Goal: Task Accomplishment & Management: Complete application form

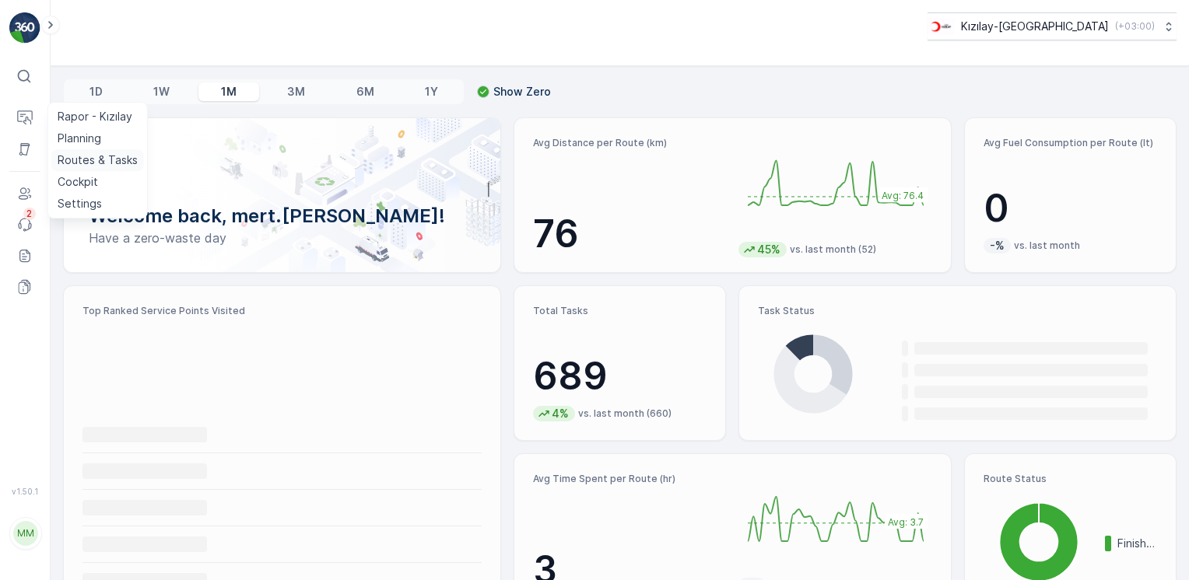
click at [84, 157] on p "Routes & Tasks" at bounding box center [98, 160] width 80 height 16
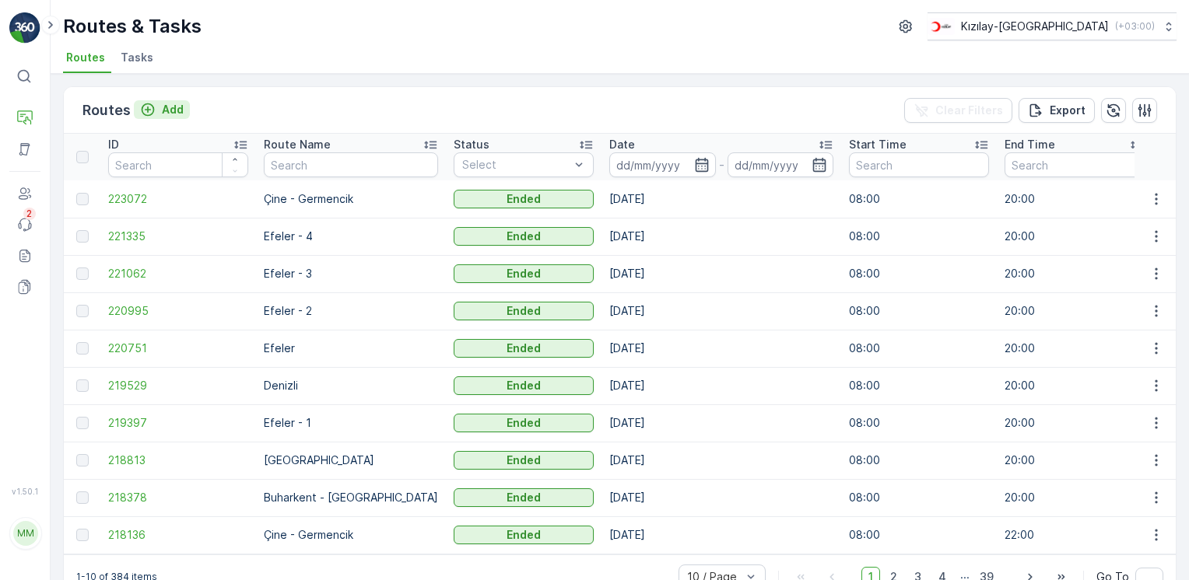
click at [177, 106] on p "Add" at bounding box center [173, 110] width 22 height 16
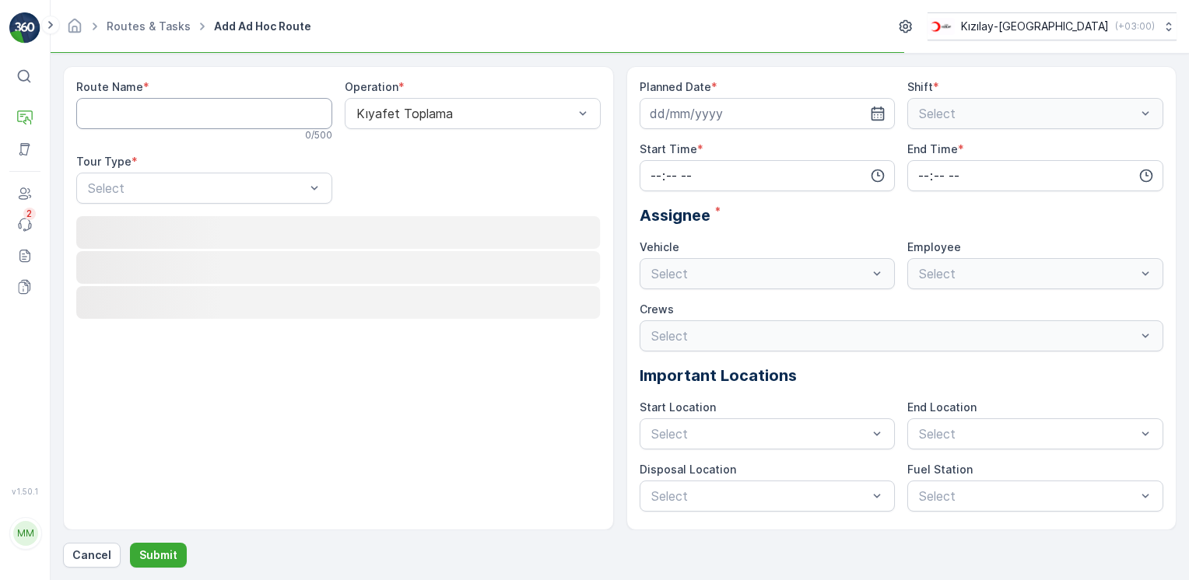
click at [182, 105] on Name "Route Name" at bounding box center [204, 113] width 256 height 31
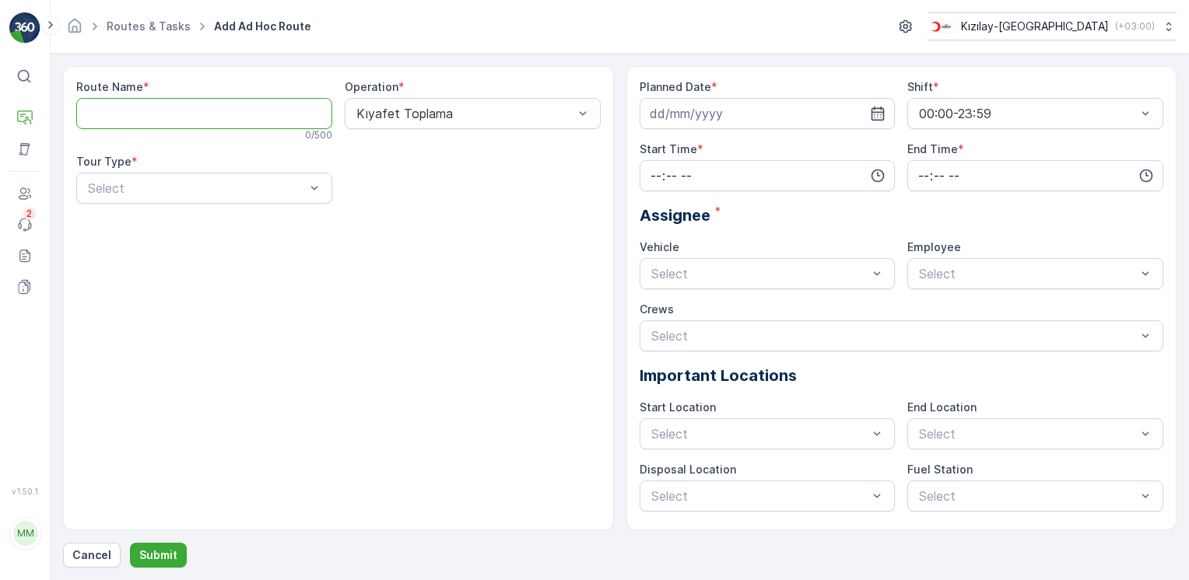
type Name "Buharkent - [GEOGRAPHIC_DATA]"
click at [531, 120] on div "Kıyafet Toplama" at bounding box center [473, 113] width 256 height 31
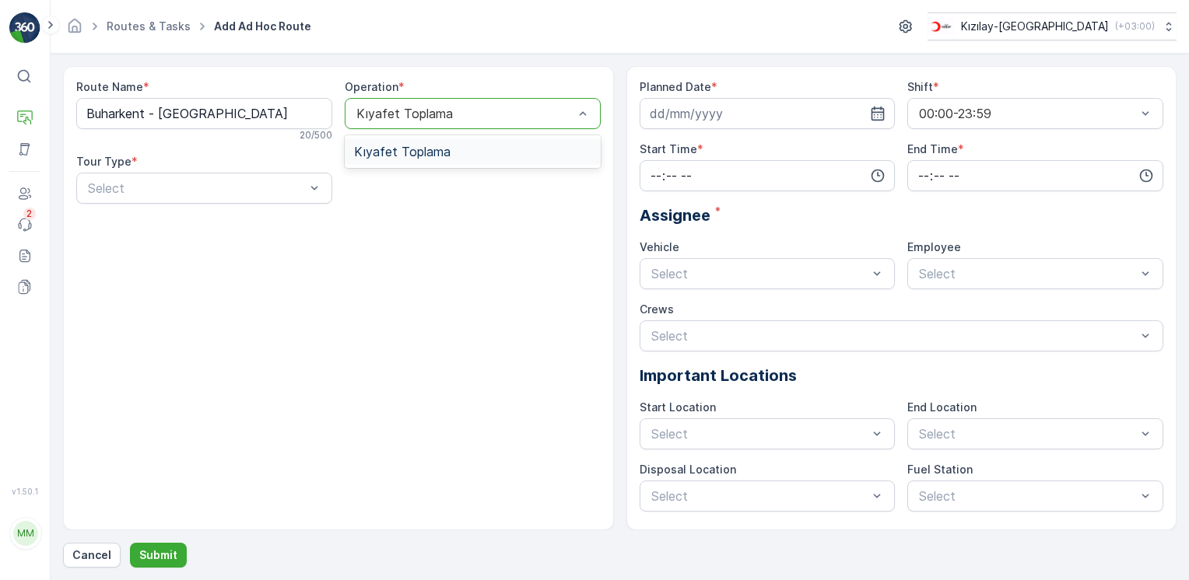
click at [428, 152] on span "Kıyafet Toplama" at bounding box center [402, 152] width 96 height 14
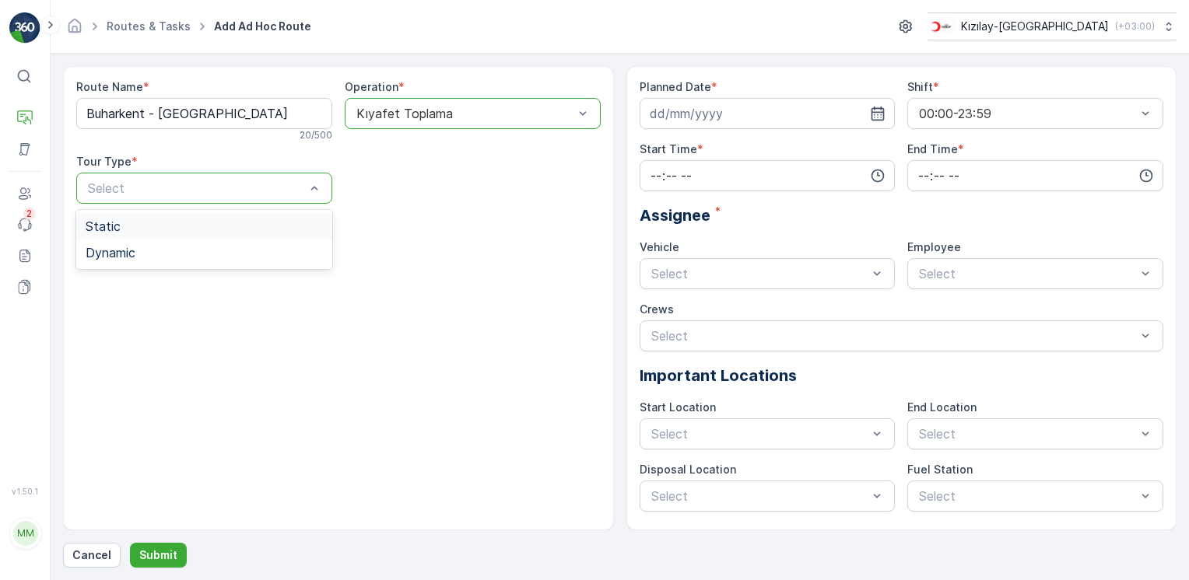
click at [160, 226] on div "Static" at bounding box center [204, 226] width 237 height 14
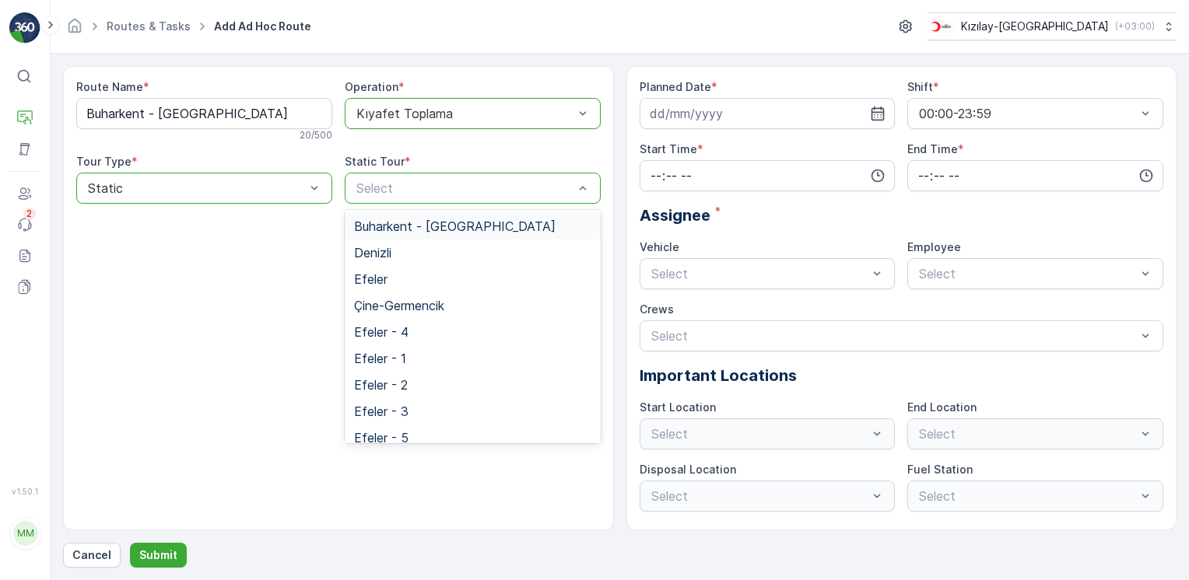
click at [434, 198] on div "Select" at bounding box center [473, 188] width 256 height 31
click at [443, 232] on span "Buharkent - [GEOGRAPHIC_DATA]" at bounding box center [454, 226] width 201 height 14
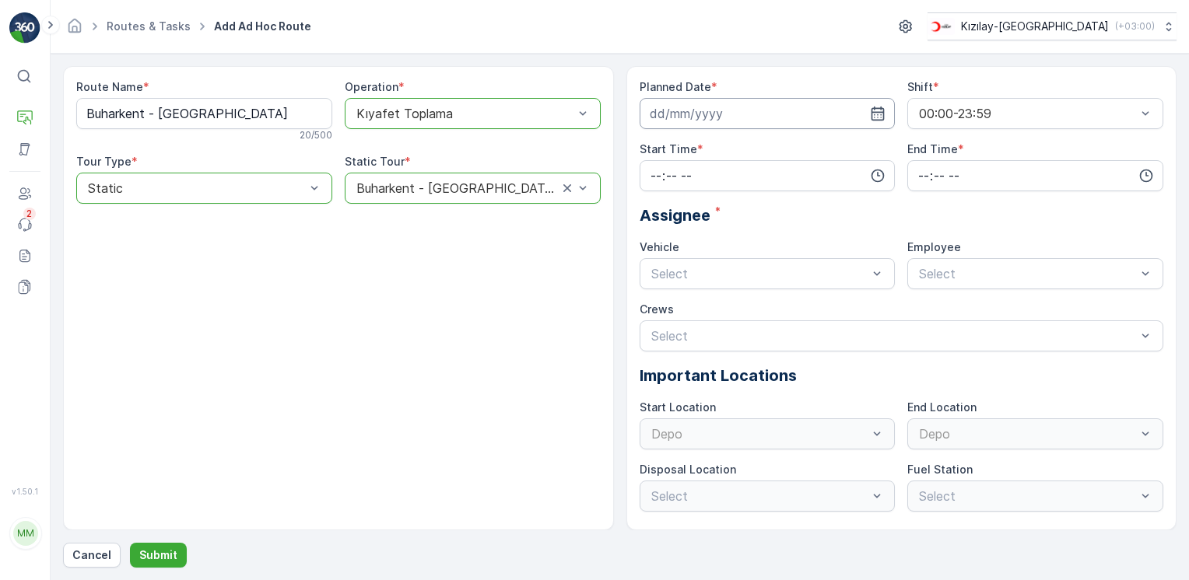
click at [871, 121] on input at bounding box center [767, 113] width 256 height 31
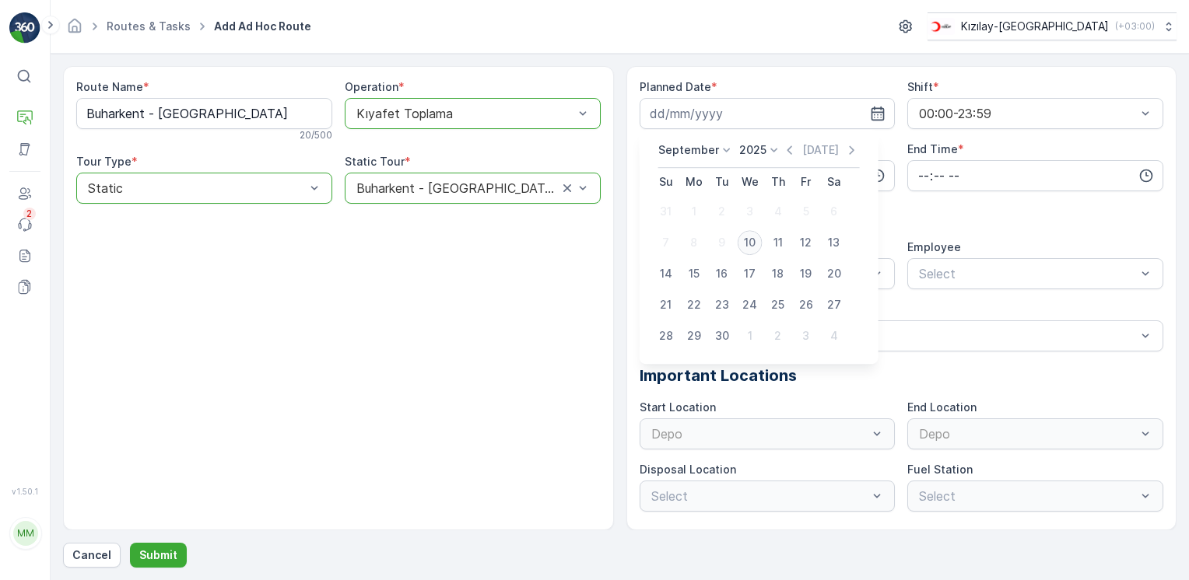
click at [747, 243] on div "10" at bounding box center [749, 242] width 25 height 25
type input "[DATE]"
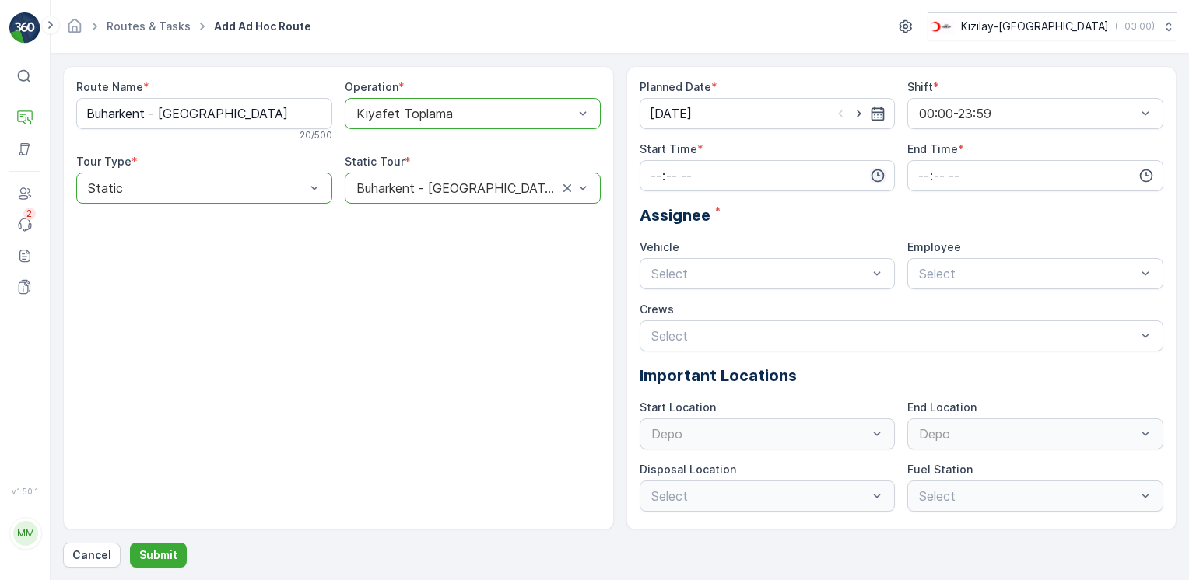
click at [877, 176] on icon "button" at bounding box center [878, 176] width 16 height 16
click at [657, 299] on span "08" at bounding box center [656, 302] width 14 height 16
type input "08:00"
click at [1158, 173] on input "time" at bounding box center [1035, 175] width 256 height 31
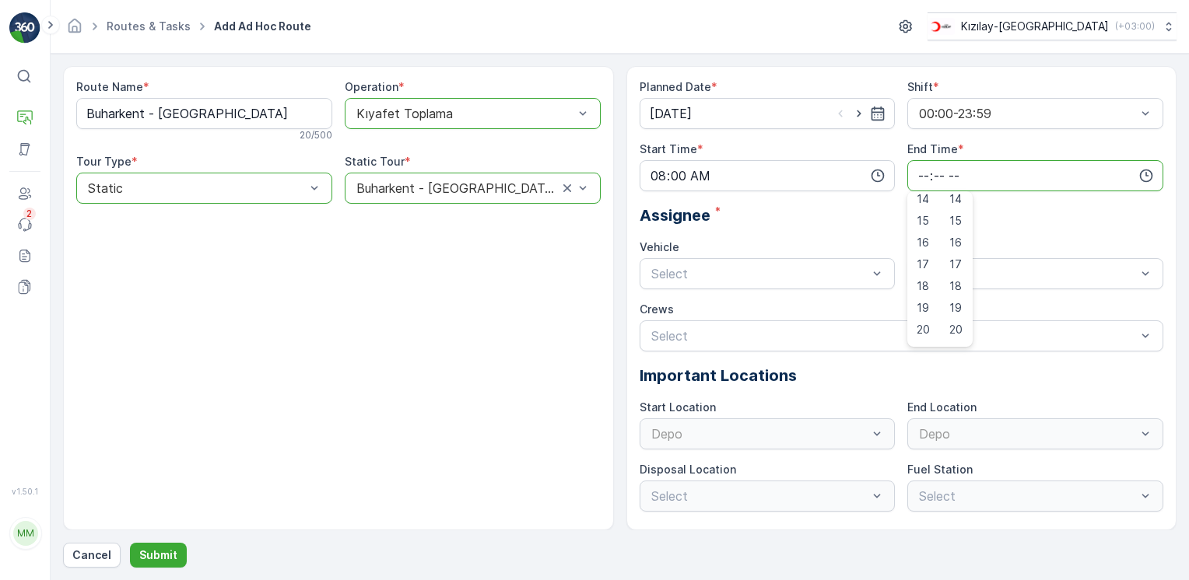
scroll to position [330, 0]
click at [920, 315] on span "20" at bounding box center [922, 311] width 13 height 16
type input "20:00"
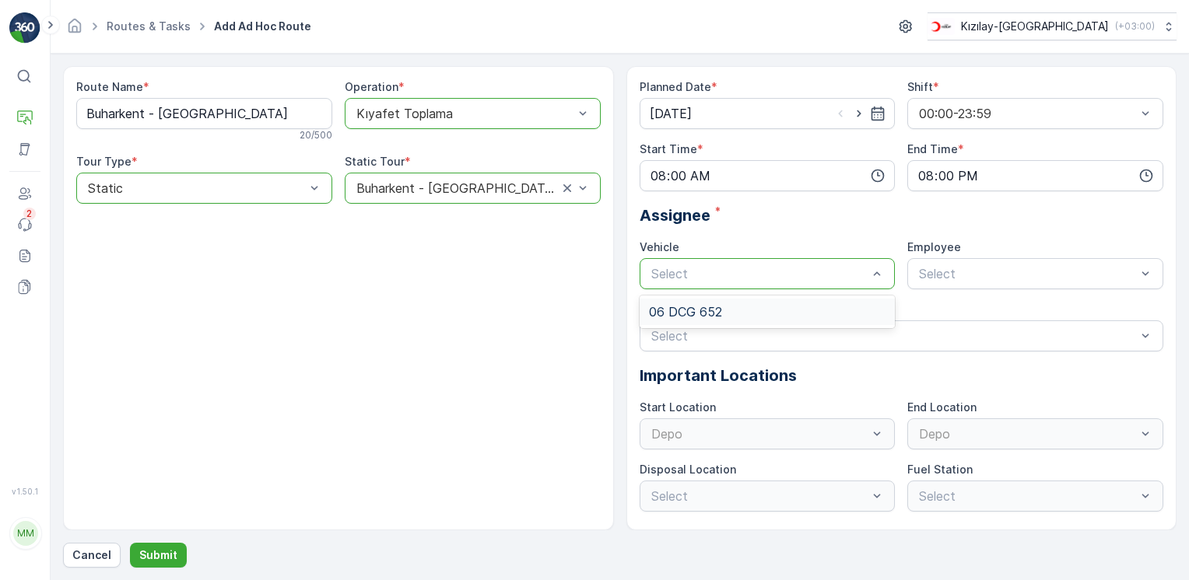
click at [694, 305] on span "06 DCG 652" at bounding box center [685, 312] width 73 height 14
click at [979, 309] on div "06CTG514" at bounding box center [1034, 312] width 237 height 14
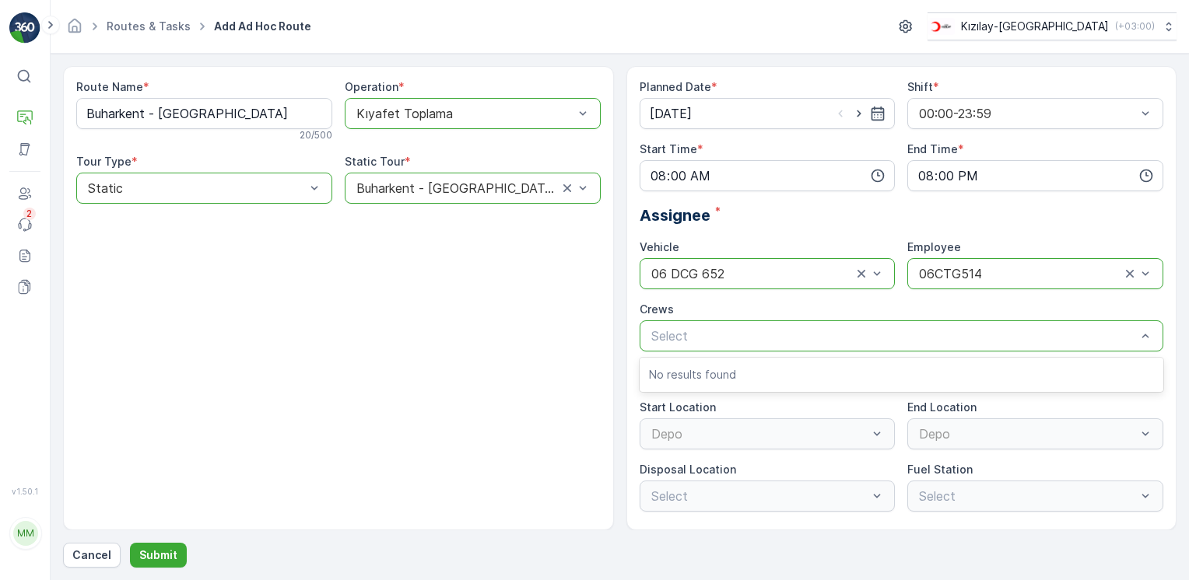
click at [429, 368] on div "Route Name * [GEOGRAPHIC_DATA] - [GEOGRAPHIC_DATA] 20 / 500 Operation * option …" at bounding box center [338, 298] width 551 height 464
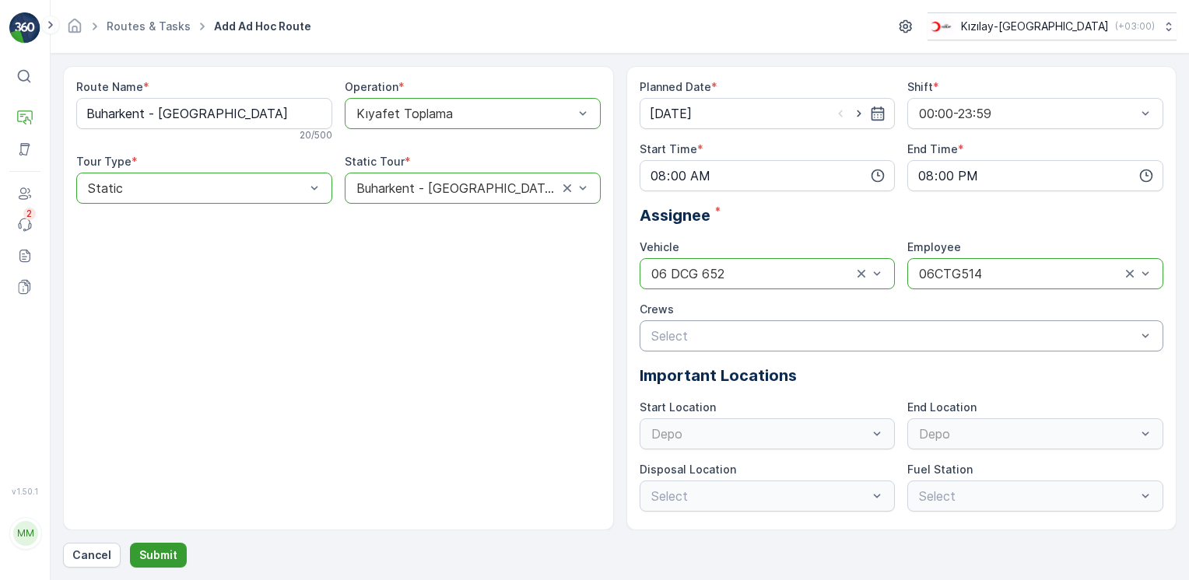
click at [166, 547] on button "Submit" at bounding box center [158, 555] width 57 height 25
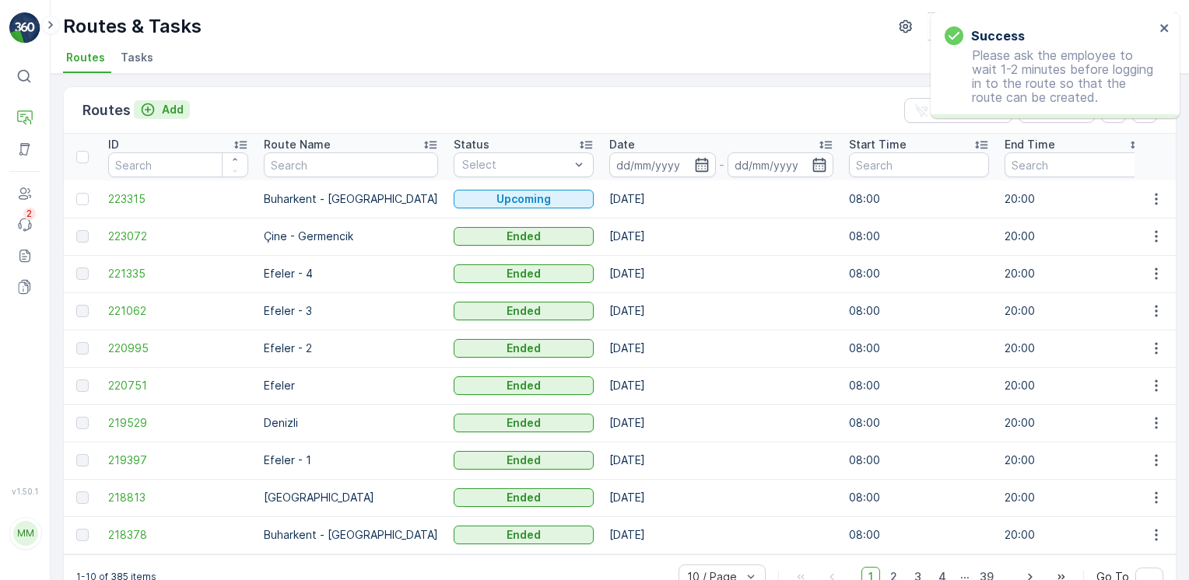
click at [177, 104] on p "Add" at bounding box center [173, 110] width 22 height 16
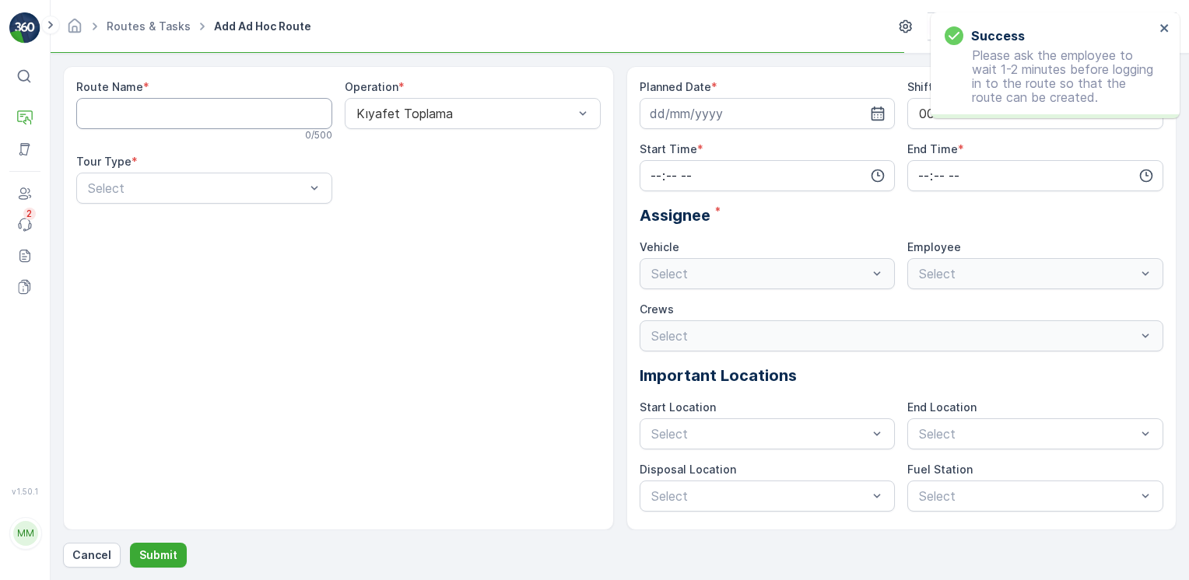
click at [204, 113] on Name "Route Name" at bounding box center [204, 113] width 256 height 31
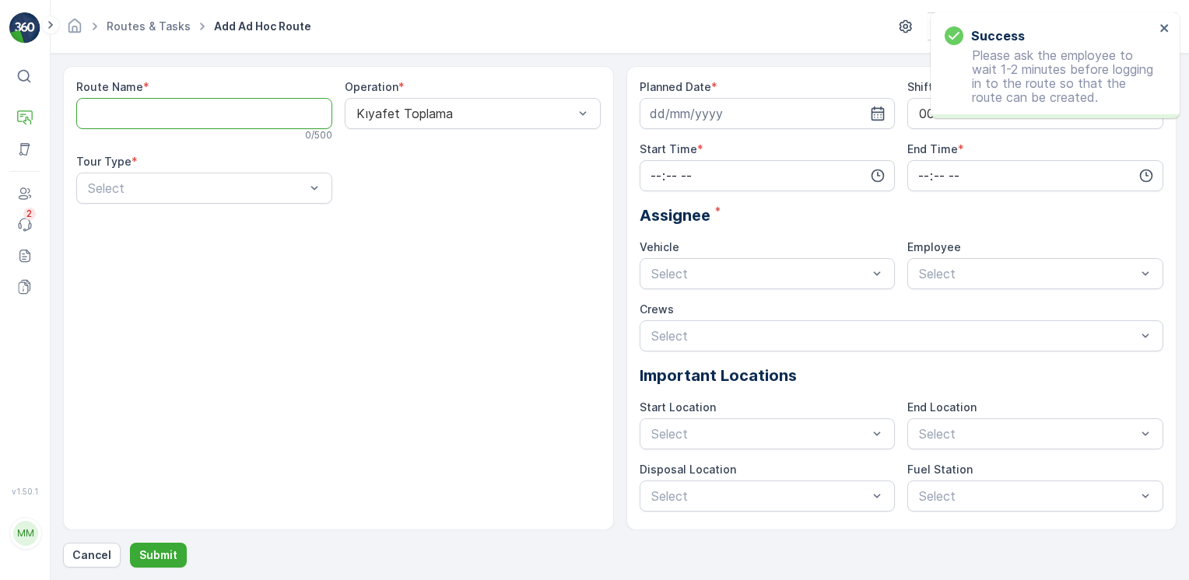
type Name "Denizli"
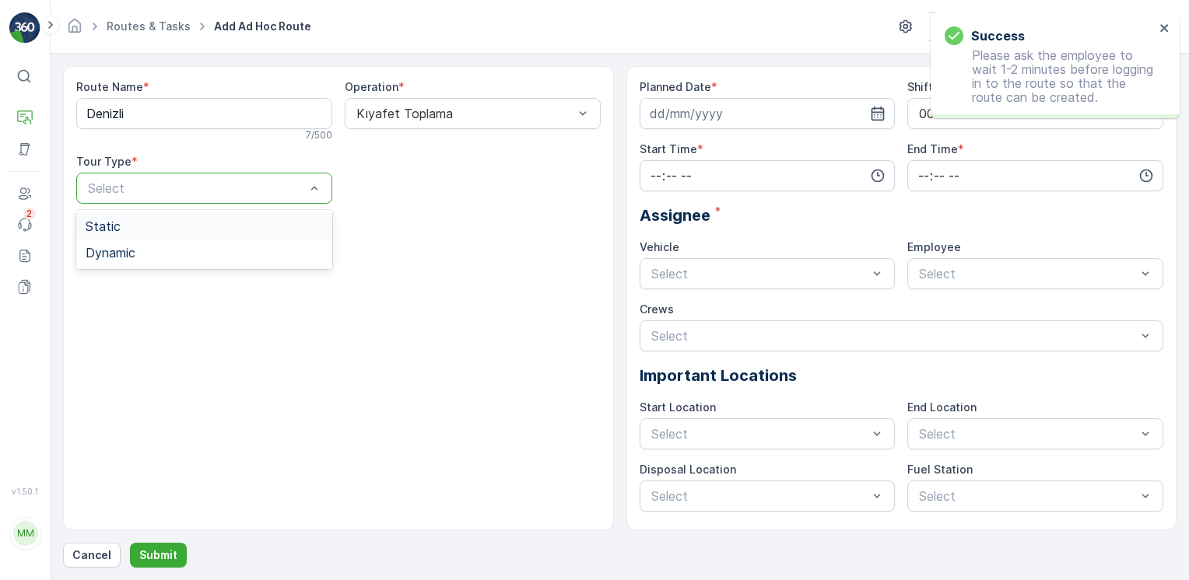
click at [133, 229] on div "Static" at bounding box center [204, 226] width 237 height 14
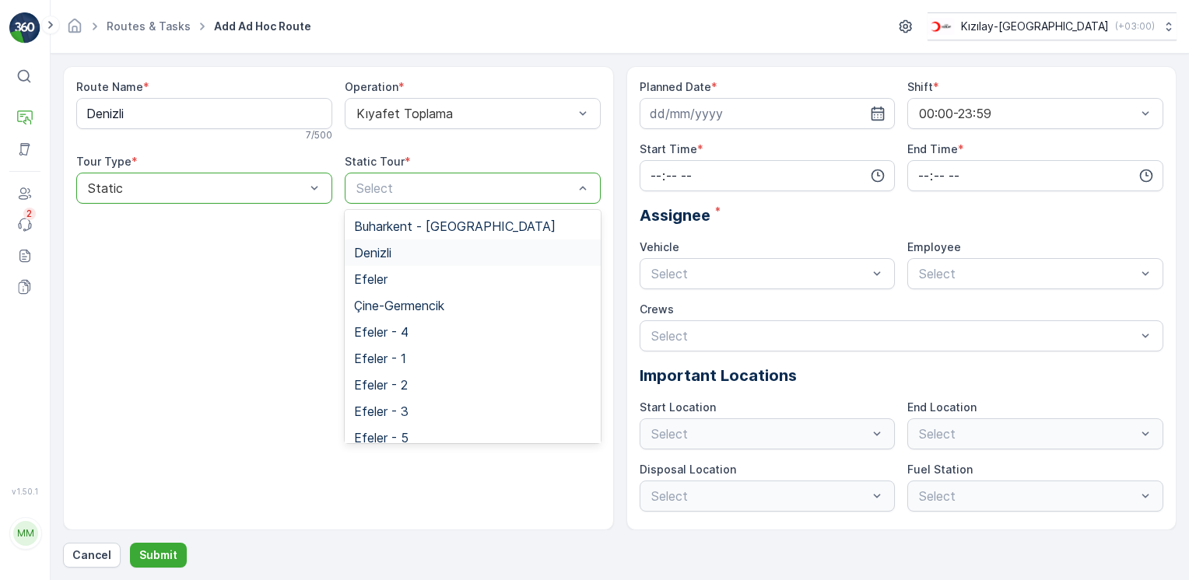
click at [391, 252] on span "Denizli" at bounding box center [372, 253] width 37 height 14
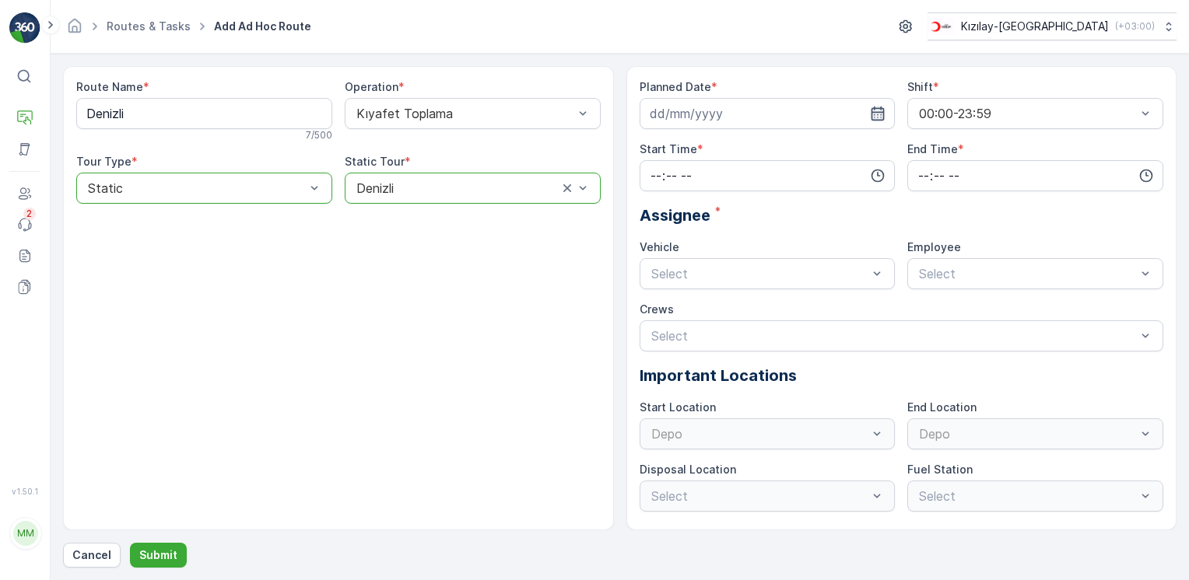
click at [872, 114] on icon "button" at bounding box center [878, 114] width 16 height 16
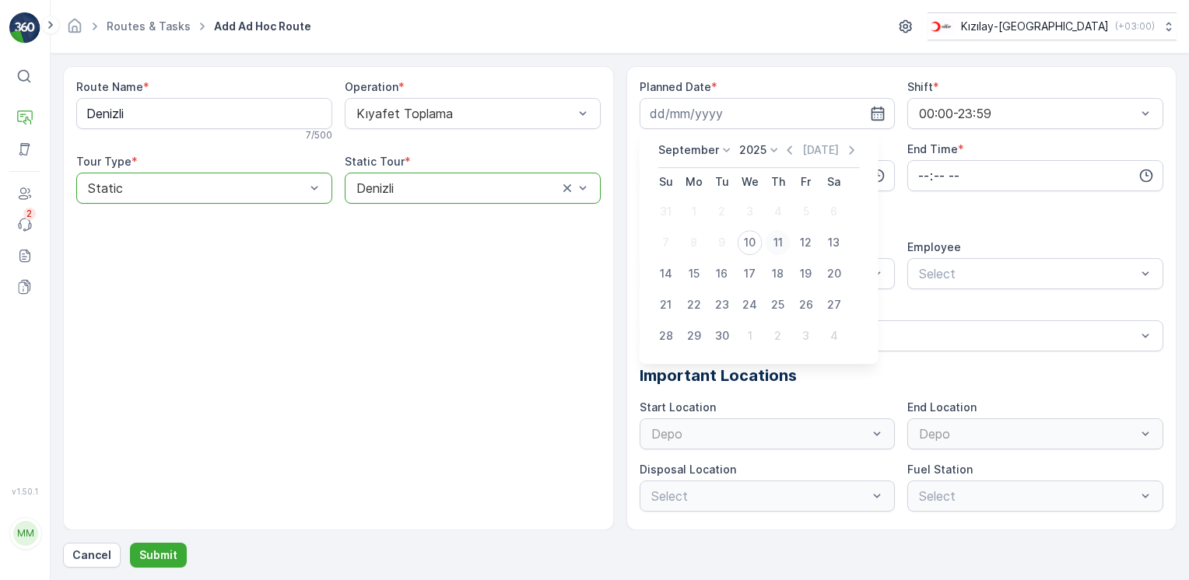
click at [772, 245] on div "11" at bounding box center [777, 242] width 25 height 25
type input "[DATE]"
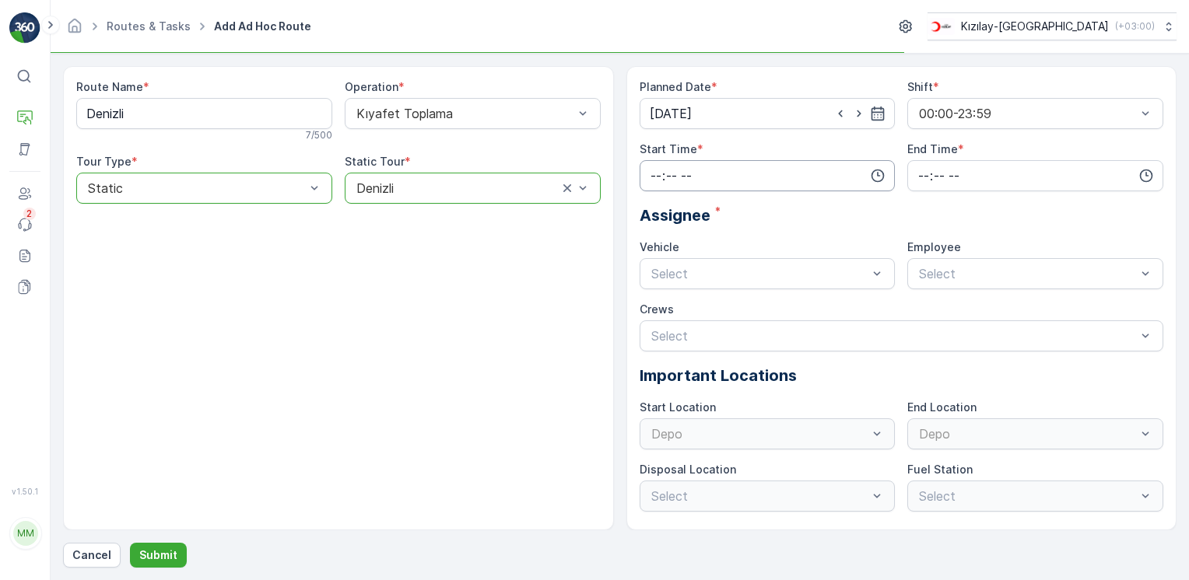
click at [824, 181] on input "time" at bounding box center [767, 175] width 256 height 31
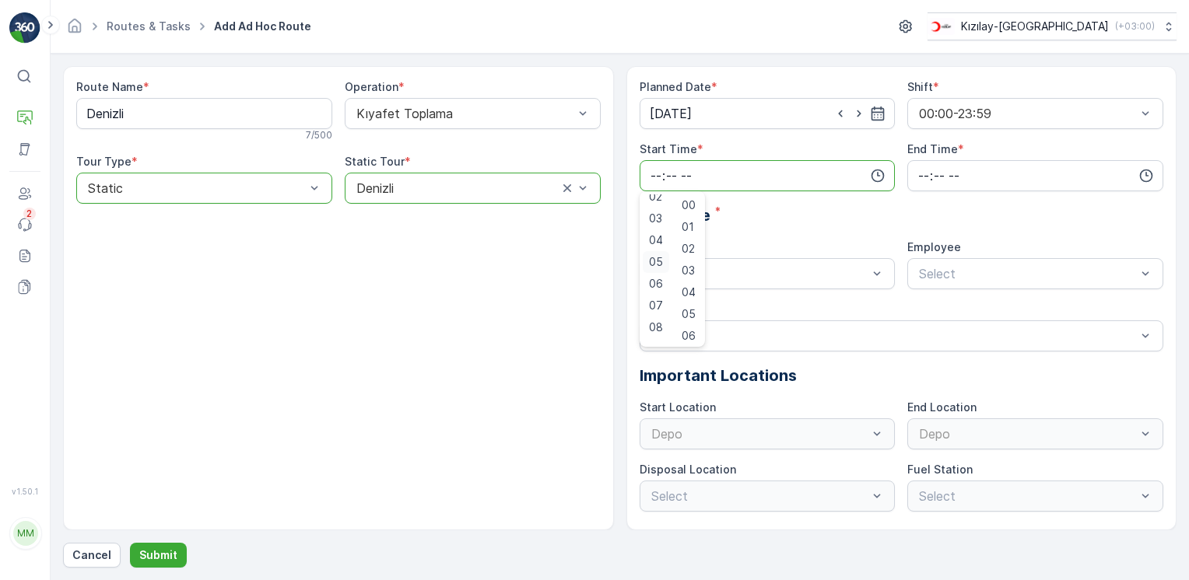
scroll to position [78, 0]
click at [660, 300] on span "08" at bounding box center [656, 302] width 14 height 16
type input "08:00"
click at [1112, 188] on div "Planned Date * [DATE] Shift * 00:00-23:59 Start Time * 08:00 00 01 02 03 04 05 …" at bounding box center [901, 295] width 524 height 433
click at [1151, 191] on div "Planned Date * [DATE] Shift * 00:00-23:59 Start Time * 08:00 End Time * Assigne…" at bounding box center [901, 295] width 524 height 433
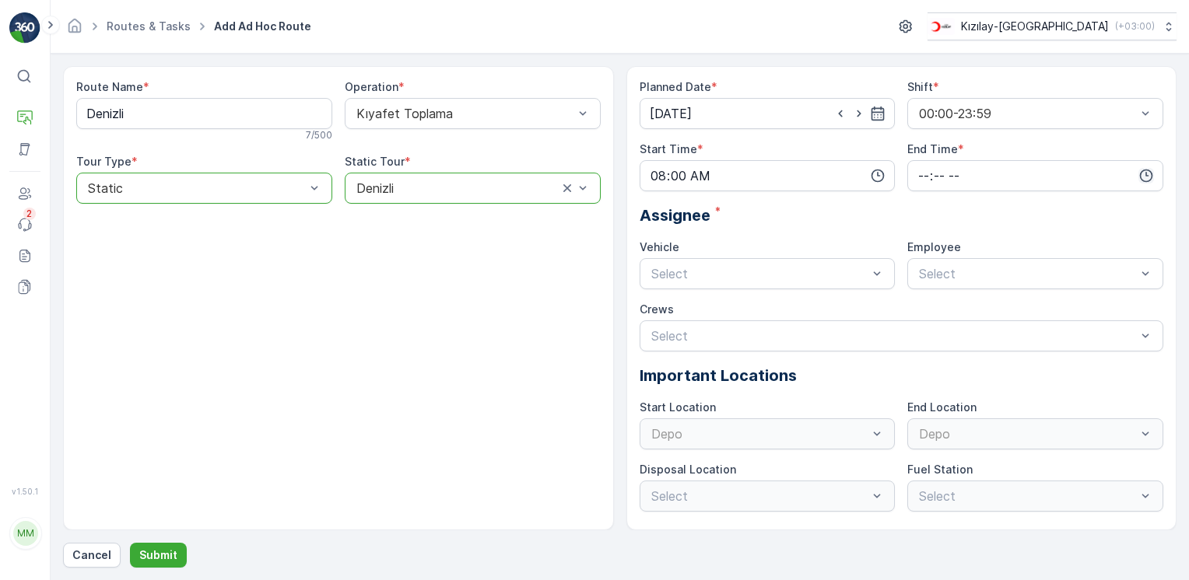
click at [1151, 181] on icon "button" at bounding box center [1146, 176] width 16 height 16
click at [922, 263] on span "20" at bounding box center [922, 268] width 13 height 16
type input "20:00"
click at [813, 291] on div "Planned Date * [DATE] Shift * 00:00-23:59 Start Time * 08:00 End Time * 20:00 0…" at bounding box center [901, 295] width 524 height 433
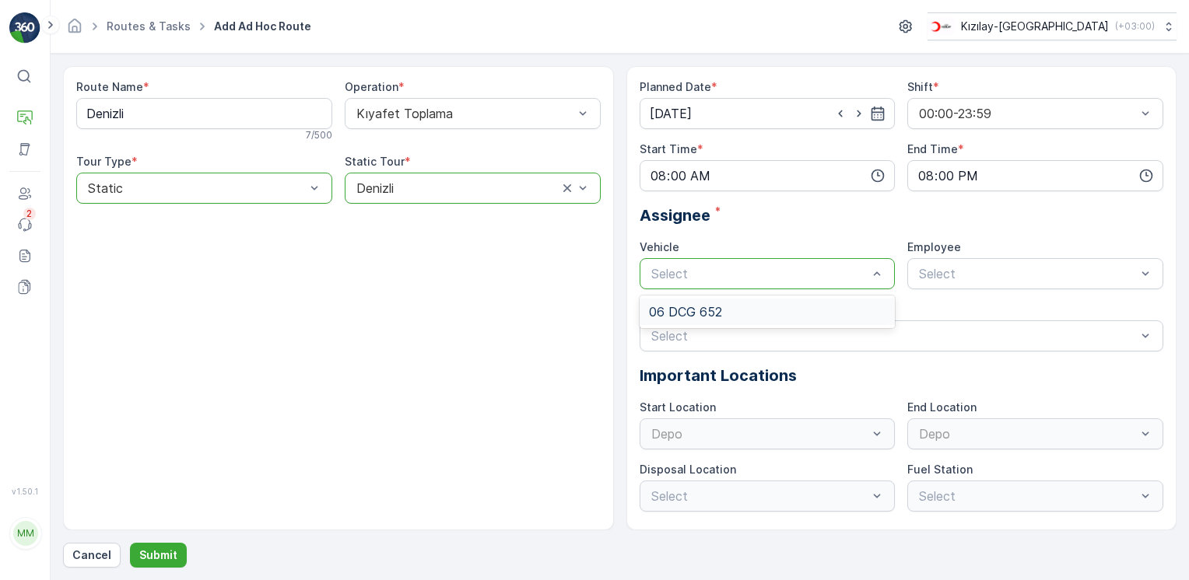
click at [814, 285] on div "Select" at bounding box center [767, 273] width 256 height 31
click at [805, 306] on div "06 DCG 652" at bounding box center [767, 312] width 237 height 14
click at [1077, 257] on div "Employee Select" at bounding box center [1035, 265] width 256 height 50
click at [1022, 296] on div "06CTG514" at bounding box center [1035, 312] width 256 height 33
click at [1001, 310] on div "06CTG514" at bounding box center [1034, 312] width 237 height 14
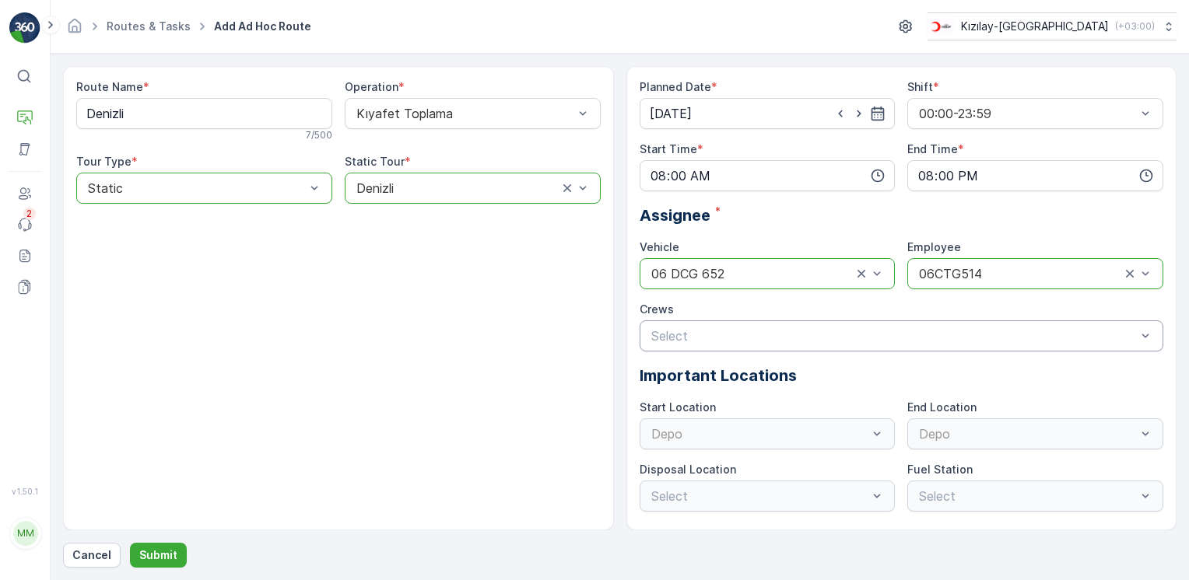
drag, startPoint x: 898, startPoint y: 349, endPoint x: 870, endPoint y: 346, distance: 27.4
click at [895, 348] on div "Select" at bounding box center [901, 335] width 524 height 31
drag, startPoint x: 741, startPoint y: 377, endPoint x: 693, endPoint y: 424, distance: 67.1
click at [741, 378] on p "No results found" at bounding box center [902, 375] width 506 height 16
click at [692, 430] on div "Depo" at bounding box center [767, 434] width 256 height 31
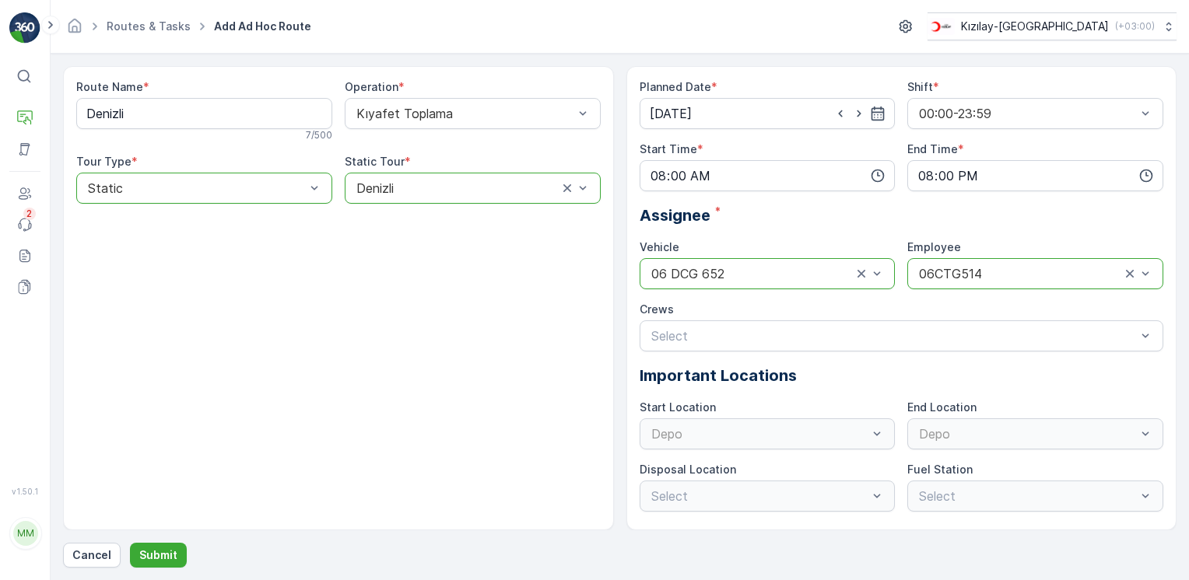
click at [681, 435] on div "Depo" at bounding box center [767, 434] width 256 height 31
drag, startPoint x: 415, startPoint y: 407, endPoint x: 371, endPoint y: 414, distance: 44.1
click at [412, 407] on div "Route Name * Denizli 7 / 500 Operation * Kıyafet Toplama Tour Type * option Sta…" at bounding box center [338, 298] width 551 height 464
click at [151, 559] on p "Submit" at bounding box center [158, 556] width 38 height 16
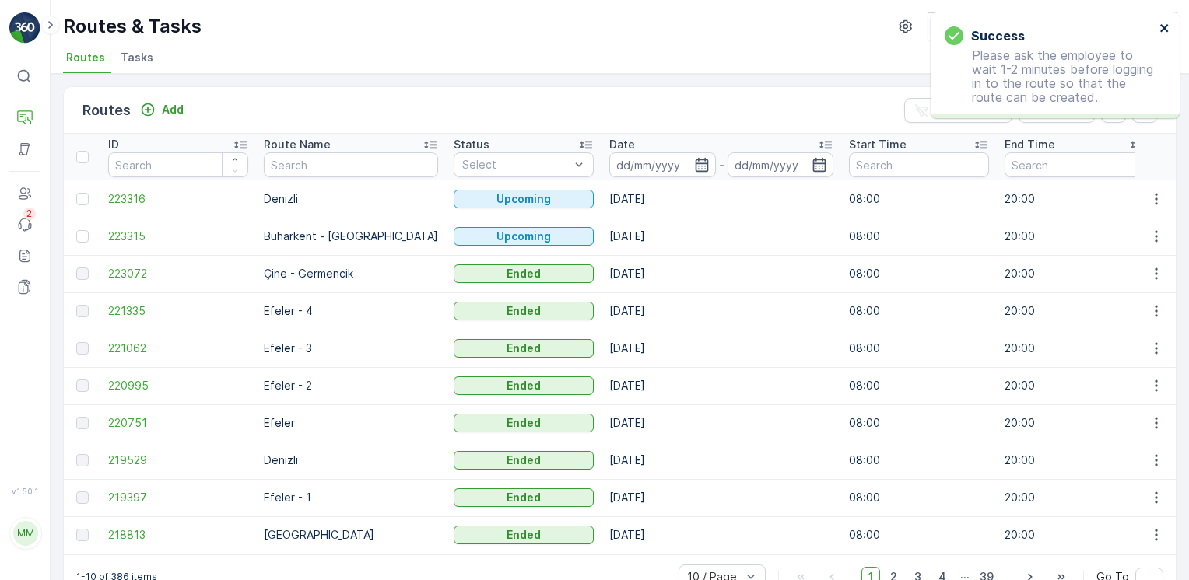
click at [1168, 30] on icon "close" at bounding box center [1164, 28] width 11 height 12
